Goal: Find specific page/section: Find specific page/section

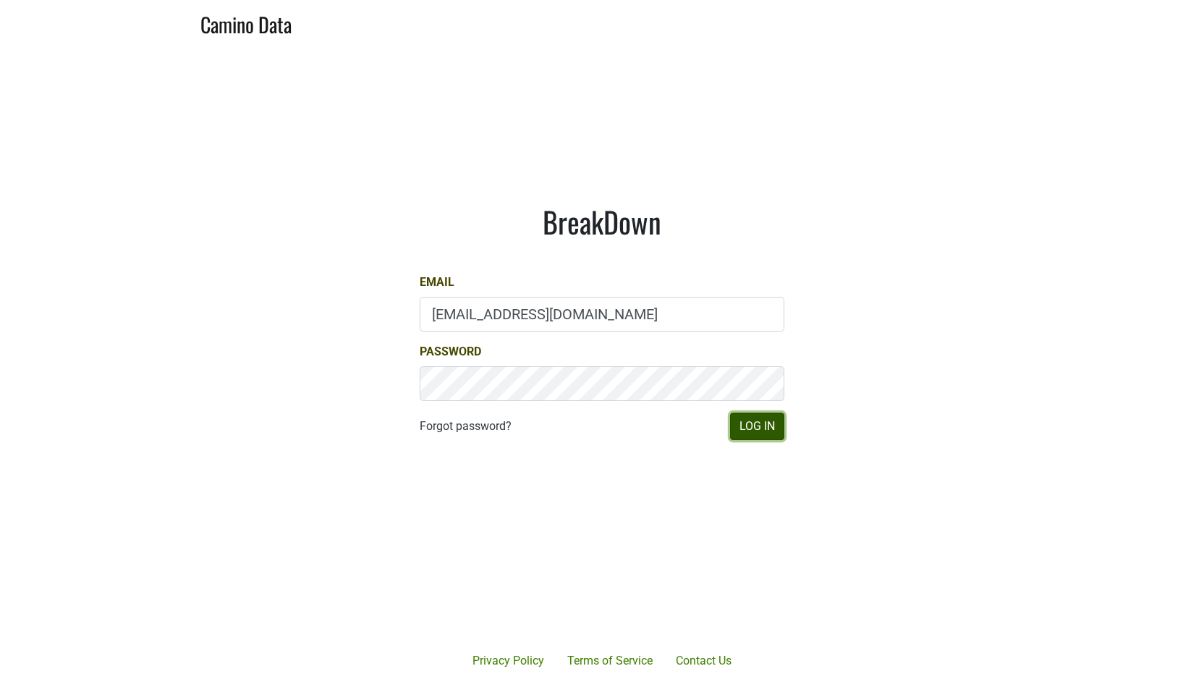
click at [740, 435] on button "Log In" at bounding box center [757, 425] width 54 height 27
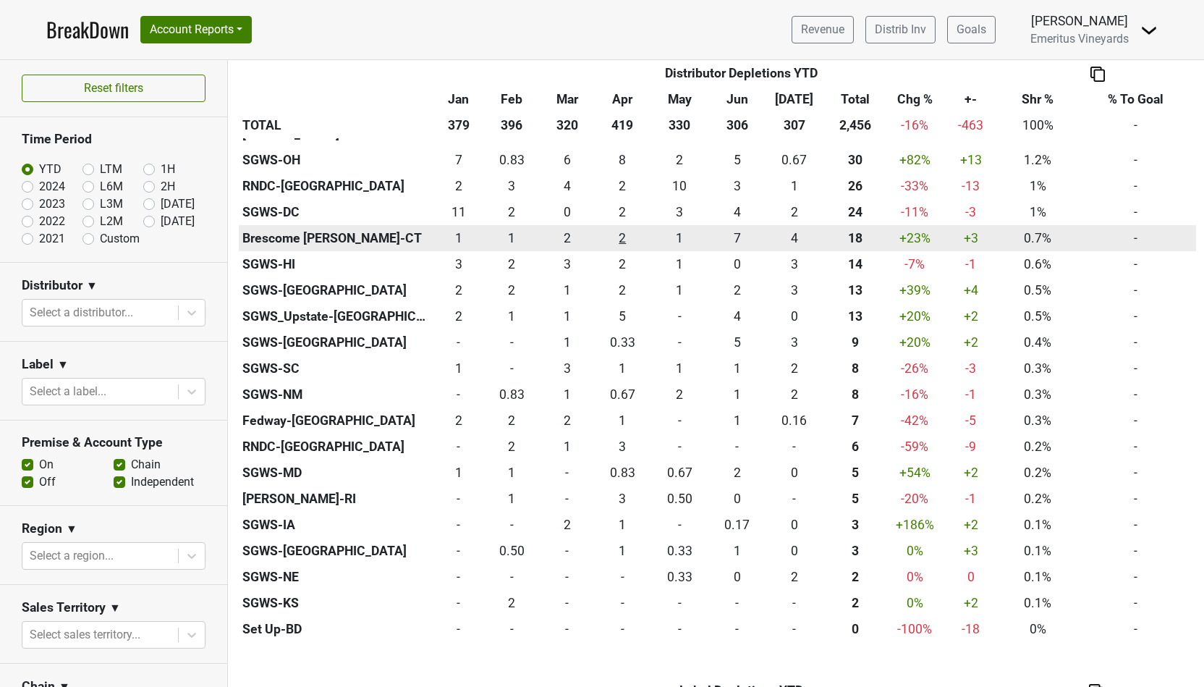
scroll to position [692, 0]
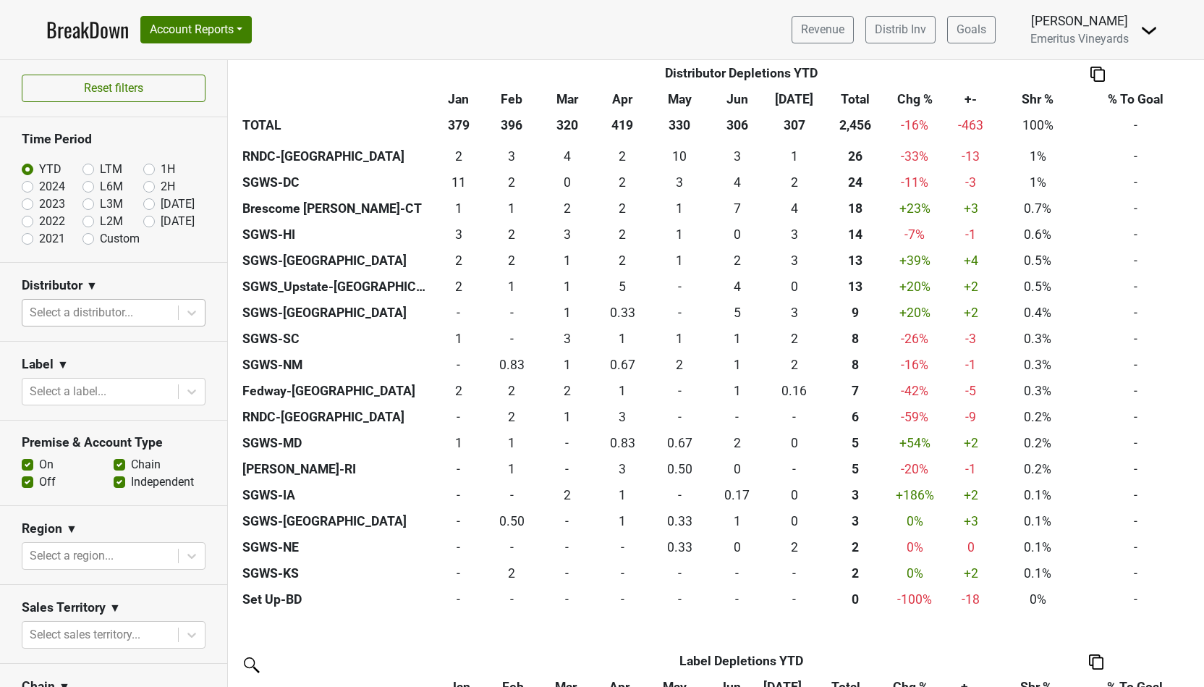
click at [143, 315] on div at bounding box center [100, 312] width 141 height 20
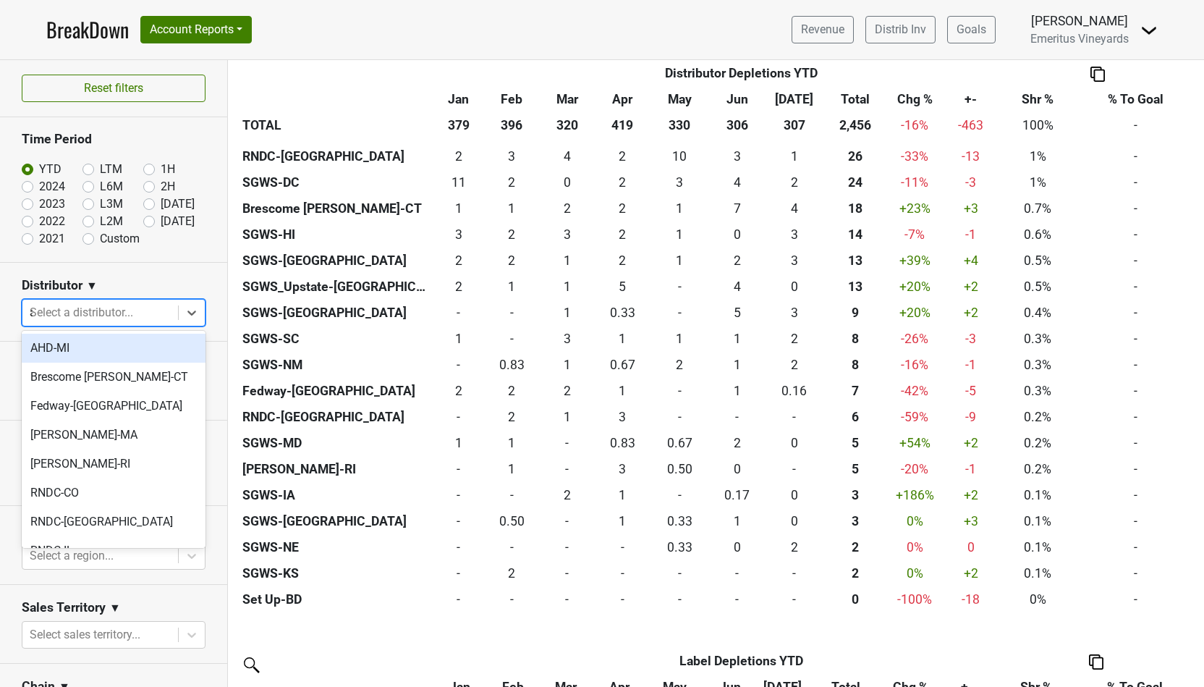
click at [143, 315] on div "a" at bounding box center [100, 312] width 141 height 20
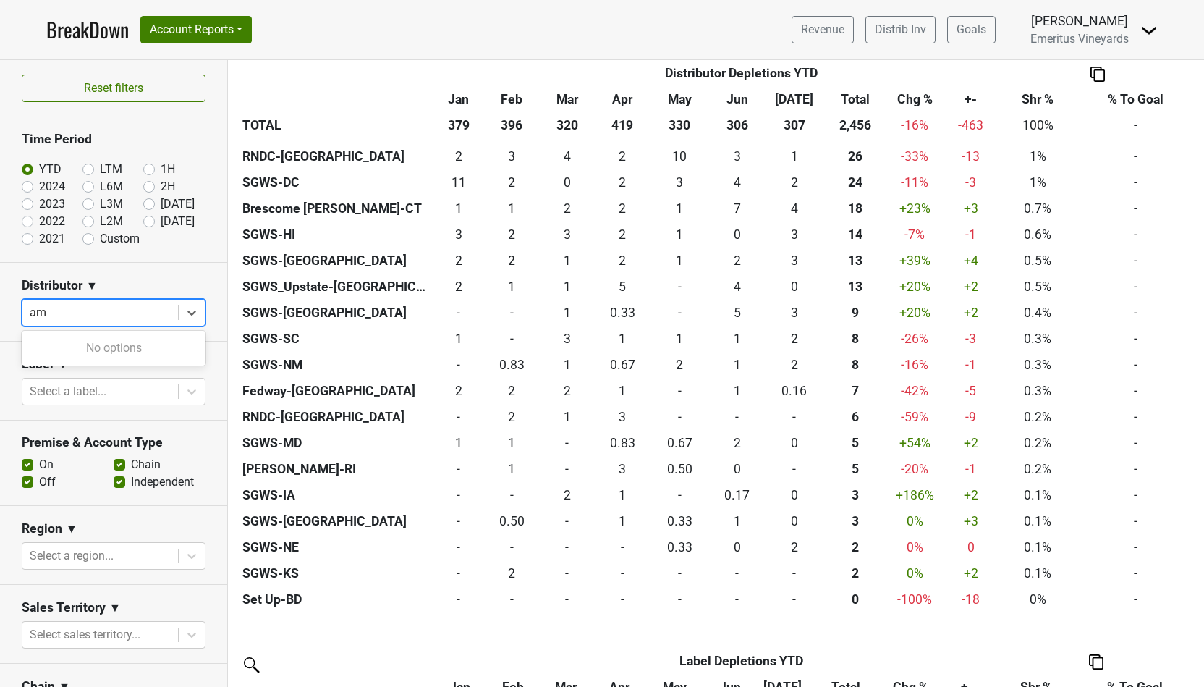
type input "a"
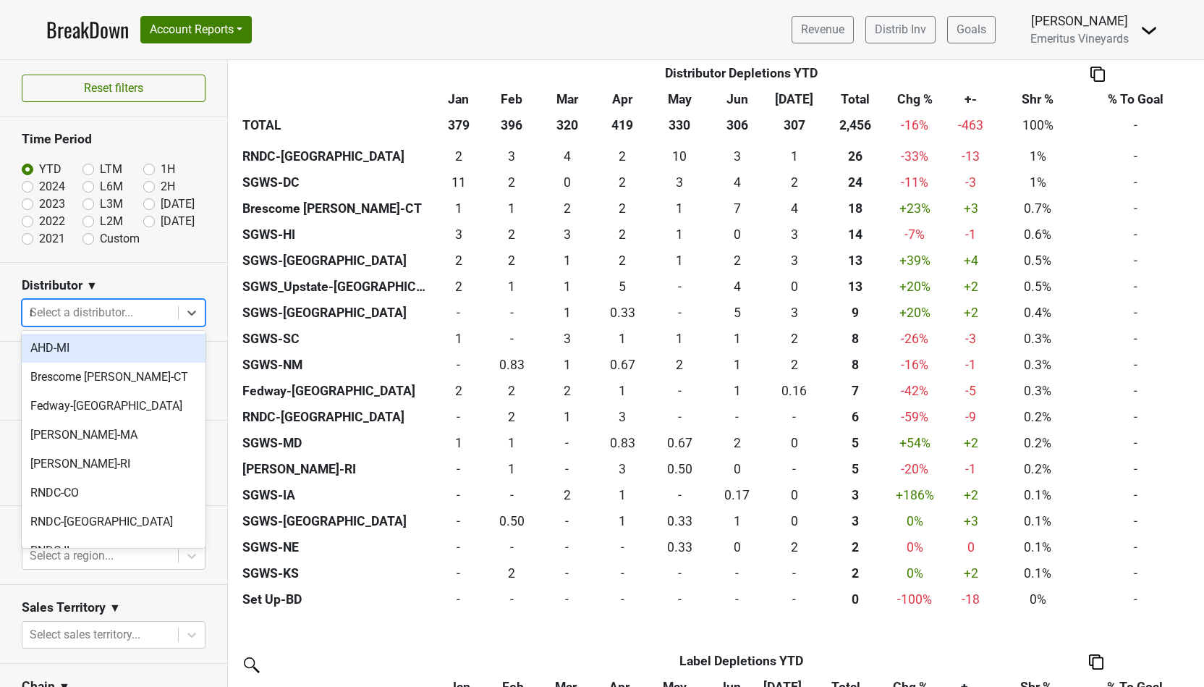
type input "ma"
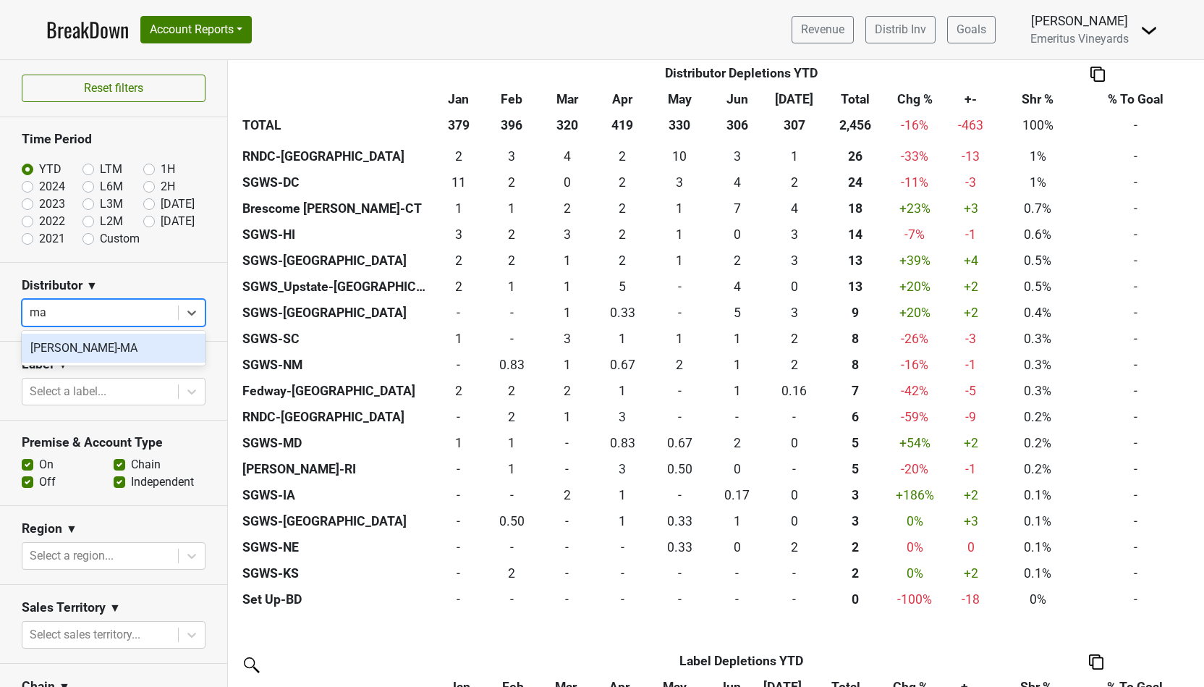
click at [144, 350] on div "[PERSON_NAME]-MA" at bounding box center [114, 348] width 184 height 29
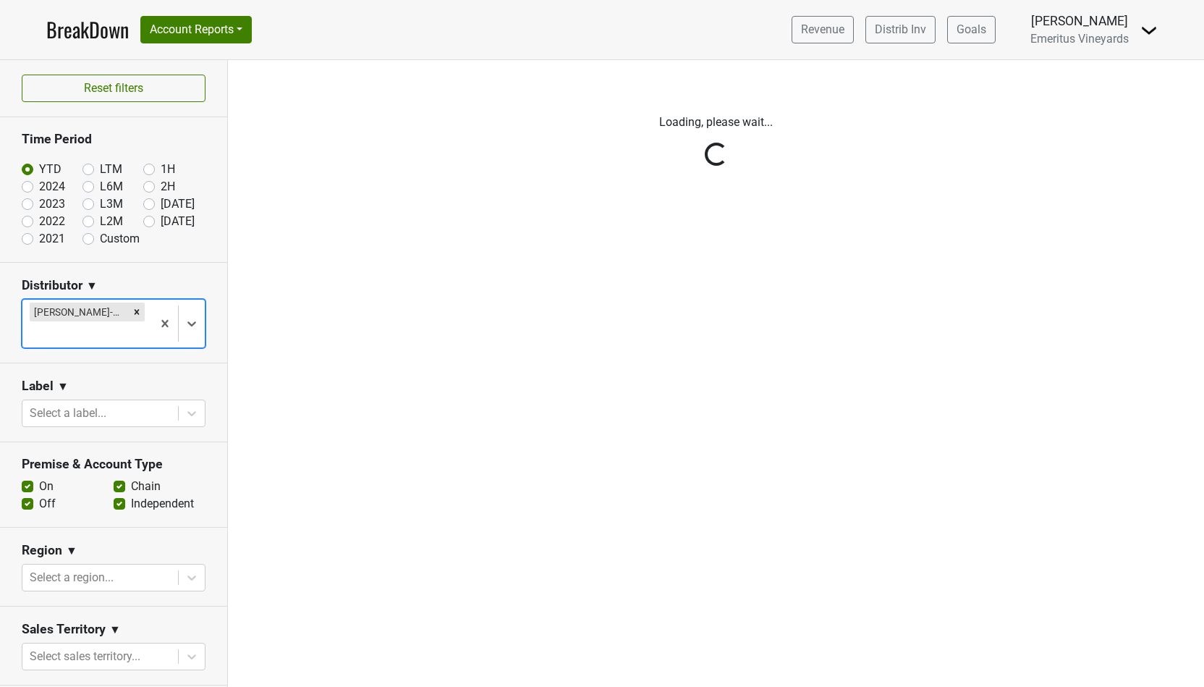
scroll to position [0, 0]
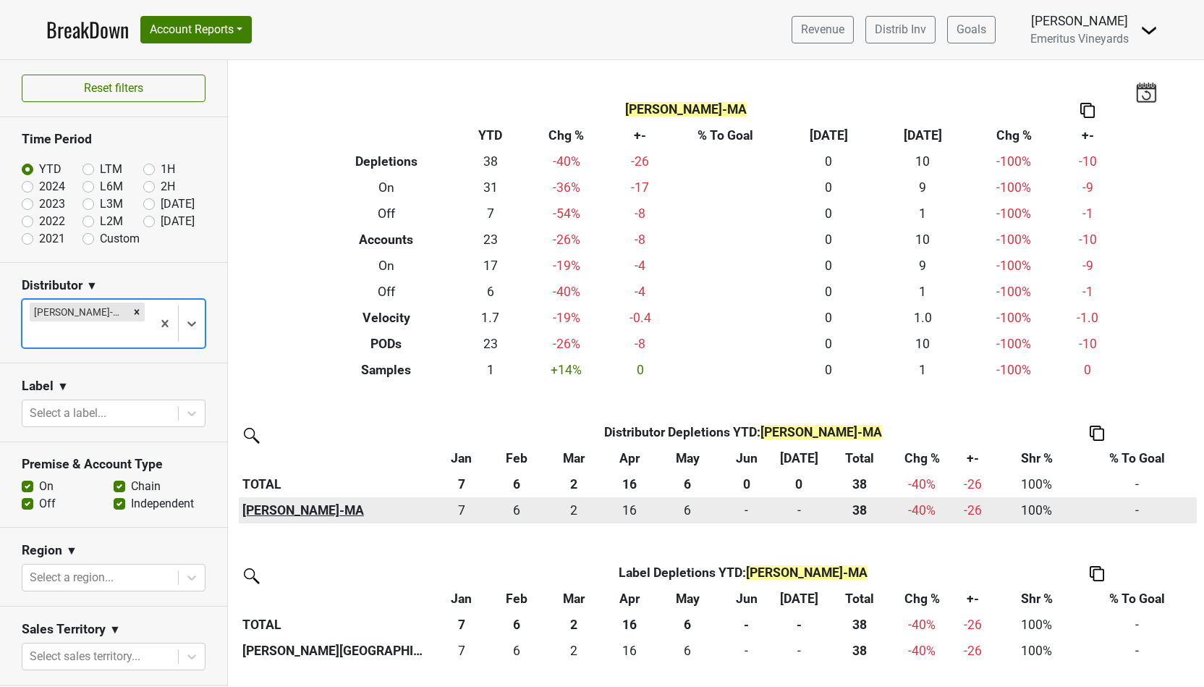
click at [251, 504] on th "[PERSON_NAME]-MA" at bounding box center [336, 510] width 195 height 26
